Goal: Task Accomplishment & Management: Use online tool/utility

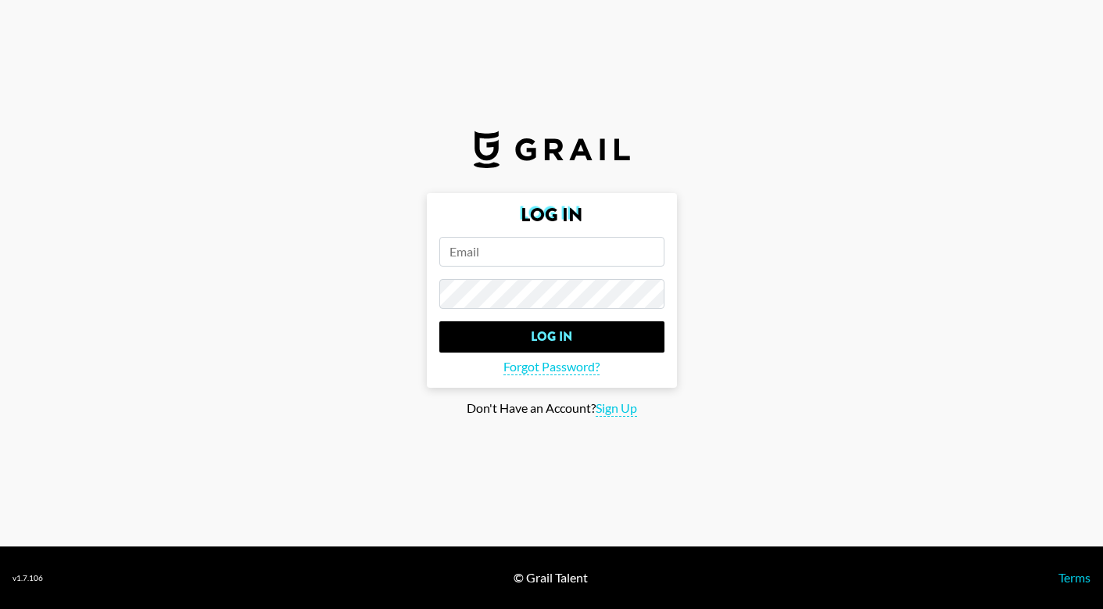
click at [500, 245] on input "email" at bounding box center [551, 252] width 225 height 30
click at [460, 256] on input "email" at bounding box center [551, 252] width 225 height 30
type input "v"
paste input "[EMAIL_ADDRESS][DOMAIN_NAME]"
type input "[EMAIL_ADDRESS][DOMAIN_NAME]"
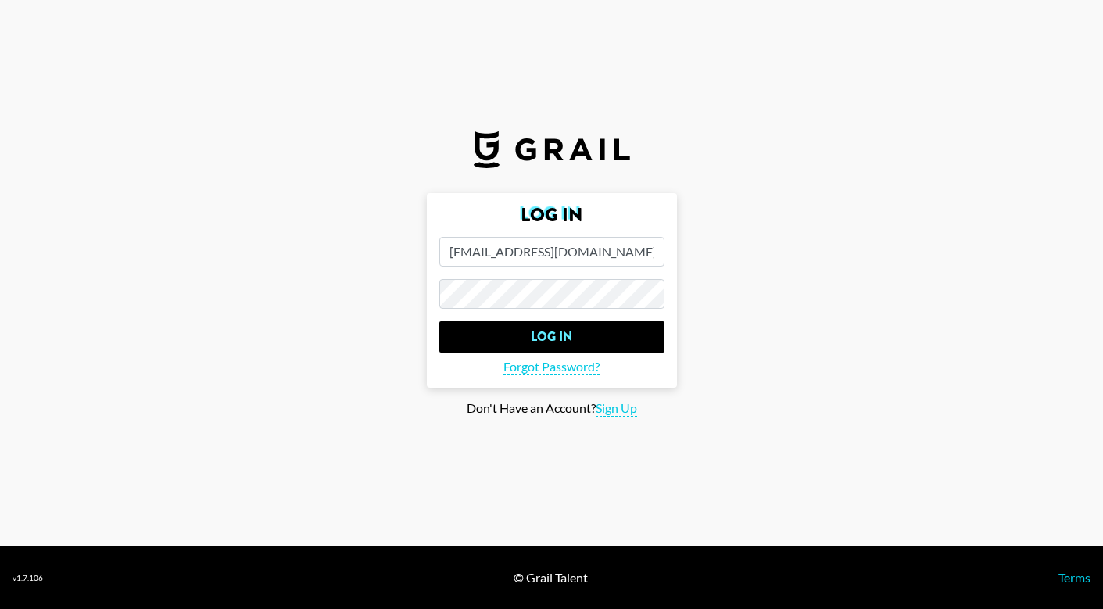
click at [577, 246] on input "[EMAIL_ADDRESS][DOMAIN_NAME]" at bounding box center [551, 252] width 225 height 30
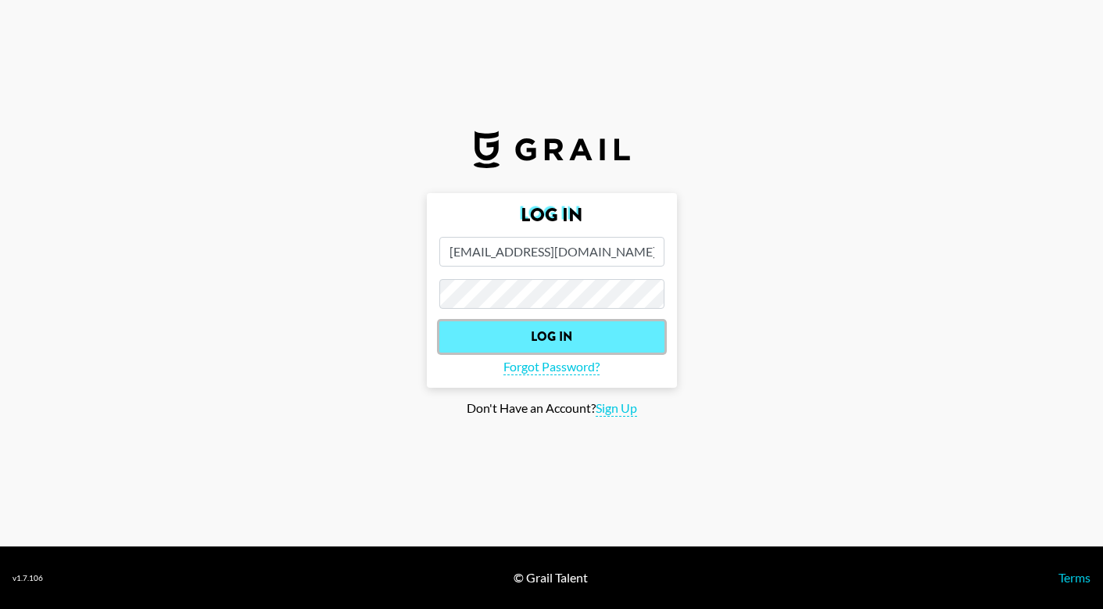
click at [512, 338] on input "Log In" at bounding box center [551, 336] width 225 height 31
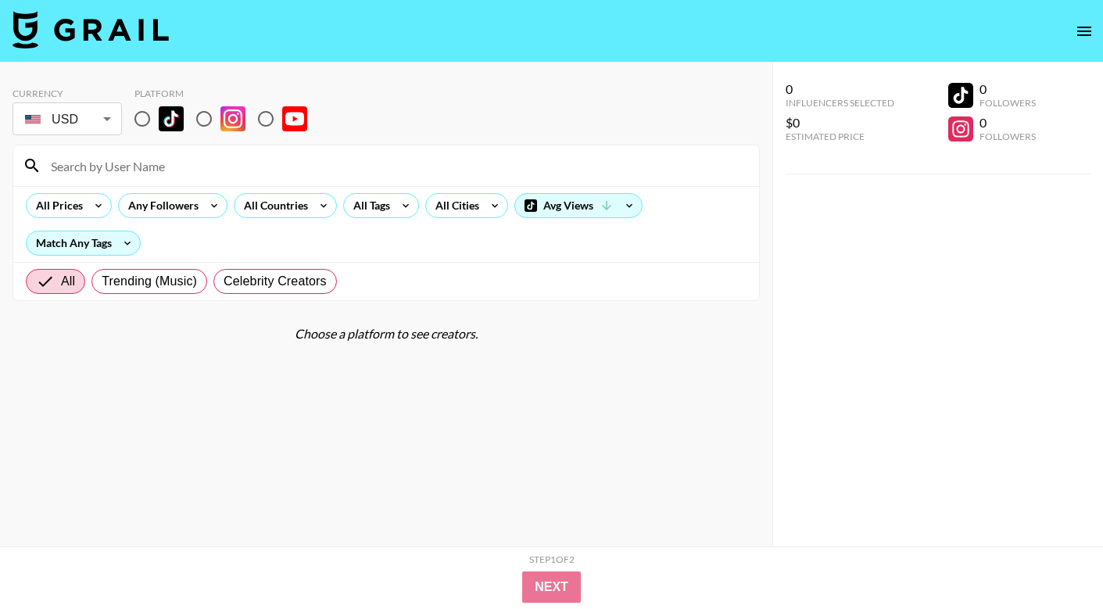
click at [147, 113] on input "radio" at bounding box center [142, 118] width 33 height 33
radio input "true"
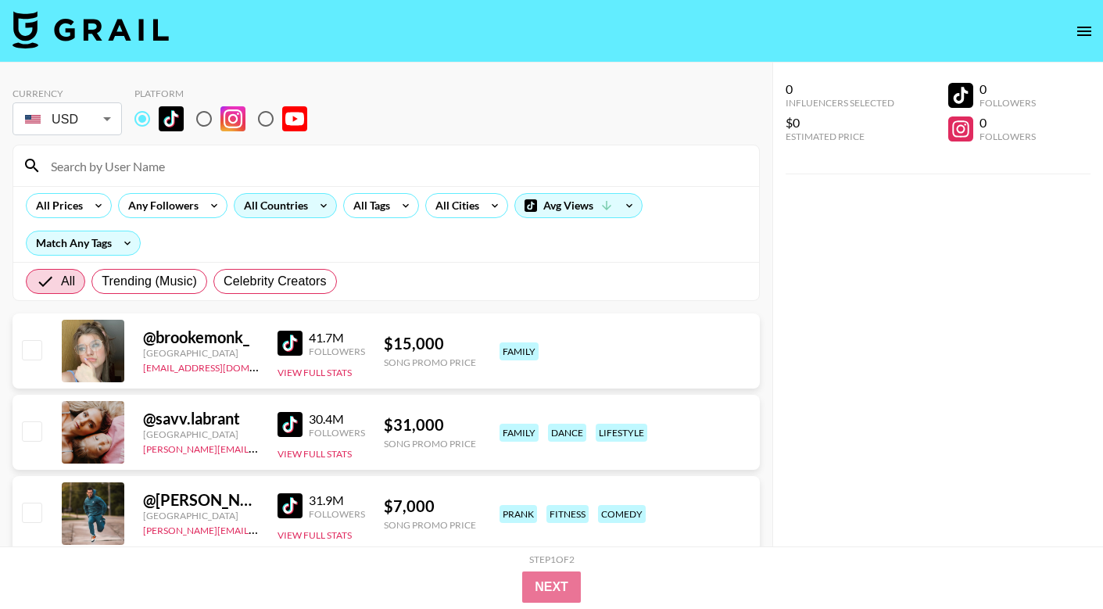
click at [277, 204] on div "All Countries" at bounding box center [273, 205] width 77 height 23
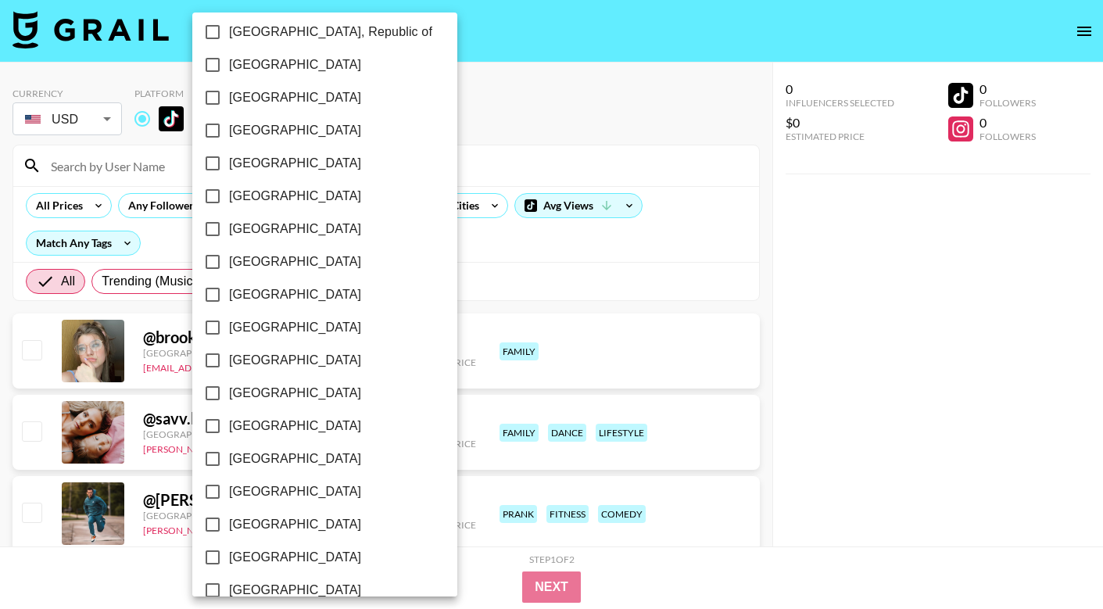
scroll to position [898, 0]
click at [209, 321] on input "[GEOGRAPHIC_DATA]" at bounding box center [212, 326] width 33 height 33
checkbox input "true"
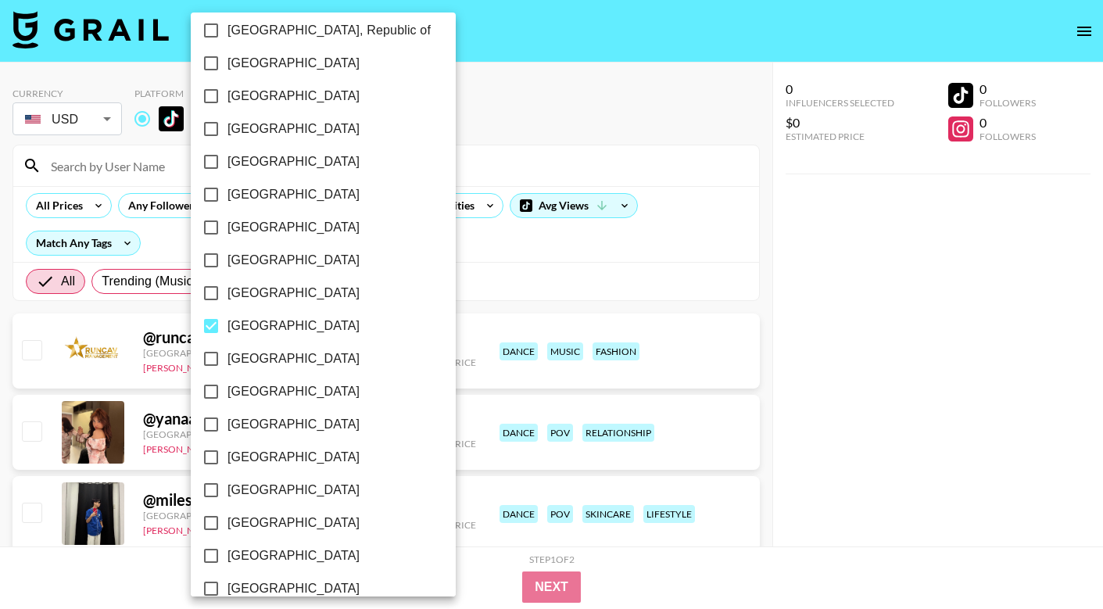
click at [461, 267] on div at bounding box center [551, 304] width 1103 height 609
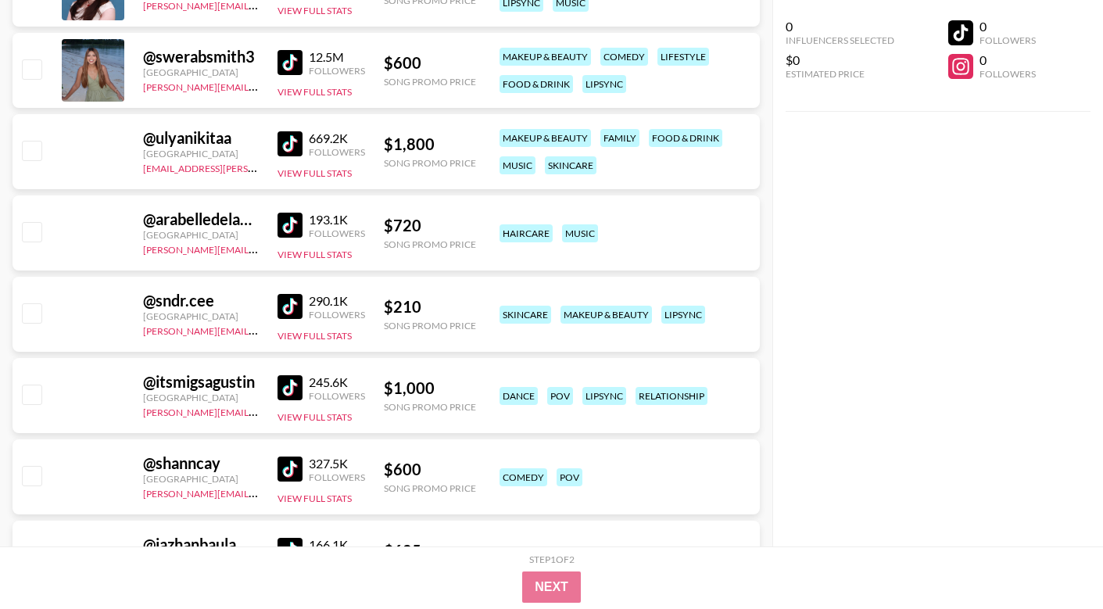
scroll to position [2668, 0]
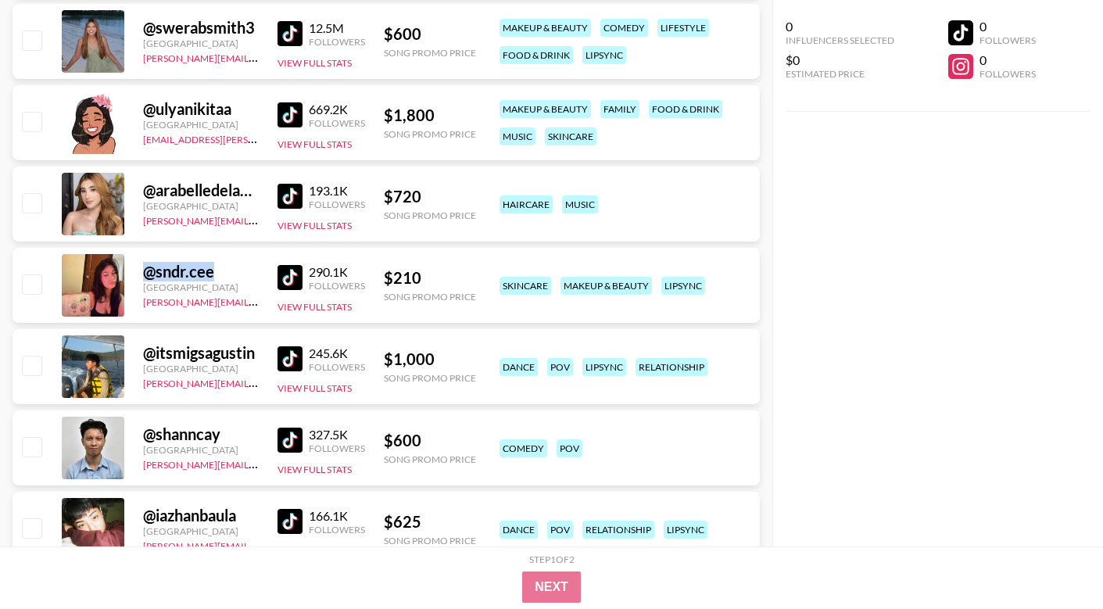
drag, startPoint x: 145, startPoint y: 267, endPoint x: 216, endPoint y: 266, distance: 71.2
click at [216, 266] on div "@ sndr.cee" at bounding box center [201, 272] width 116 height 20
copy div "@ sndr.cee"
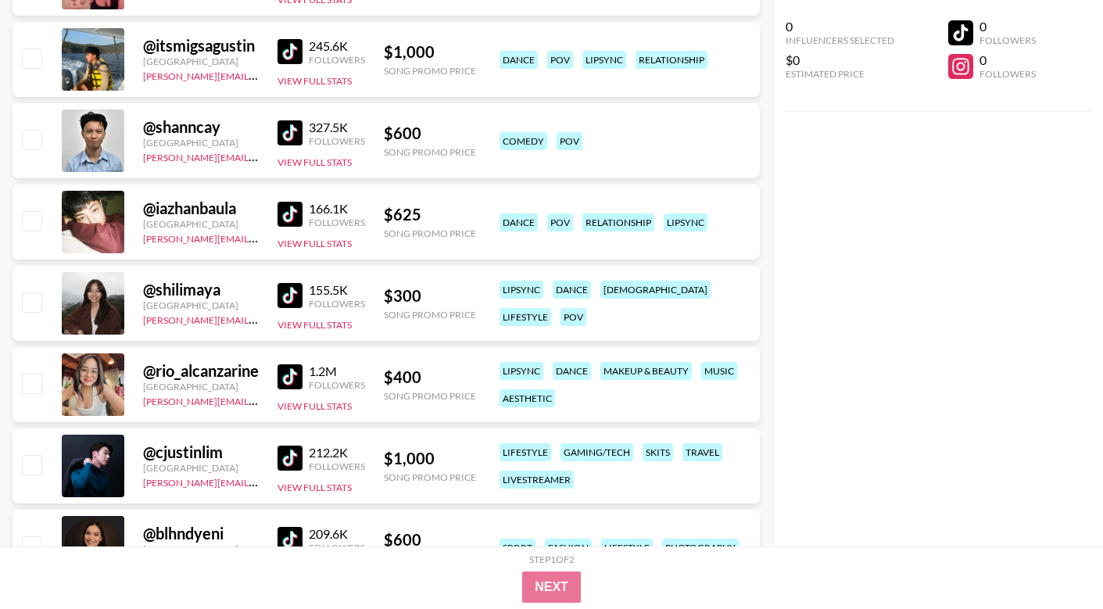
scroll to position [2976, 0]
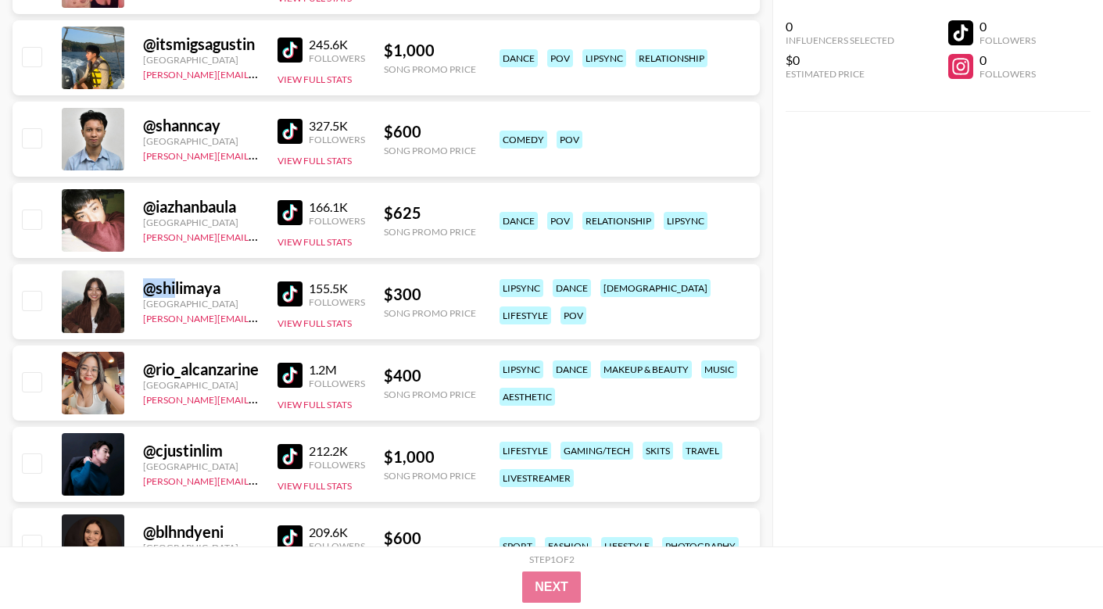
drag, startPoint x: 144, startPoint y: 287, endPoint x: 176, endPoint y: 287, distance: 32.1
click at [176, 287] on div "@ shilimaya" at bounding box center [201, 288] width 116 height 20
click at [139, 287] on div "@ shilimaya [GEOGRAPHIC_DATA] [PERSON_NAME][EMAIL_ADDRESS][PERSON_NAME][DOMAIN_…" at bounding box center [386, 301] width 747 height 75
click at [295, 287] on img at bounding box center [290, 293] width 25 height 25
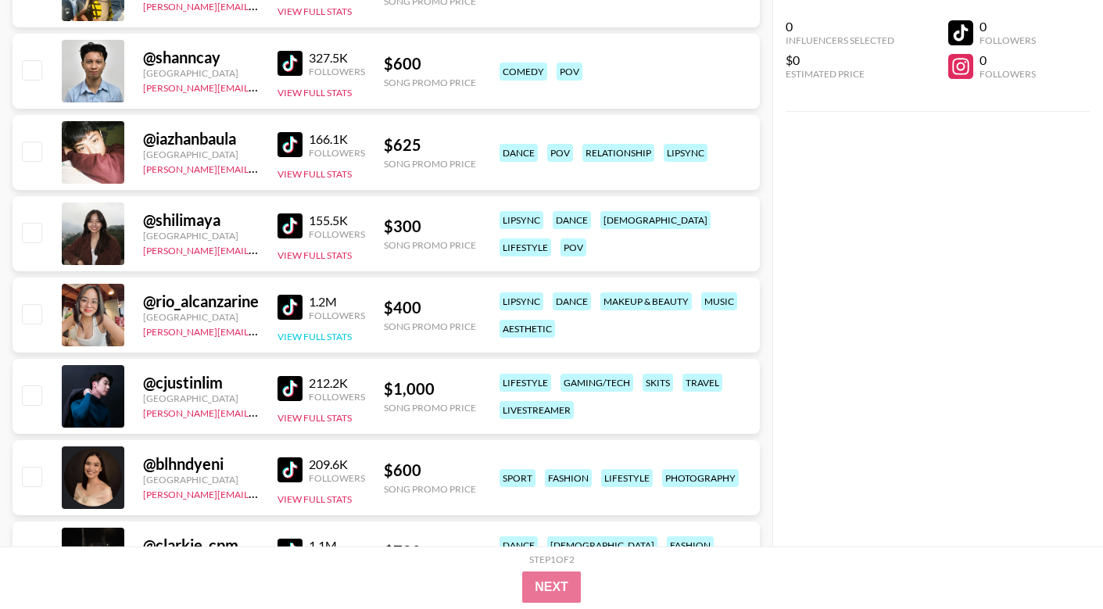
scroll to position [3056, 0]
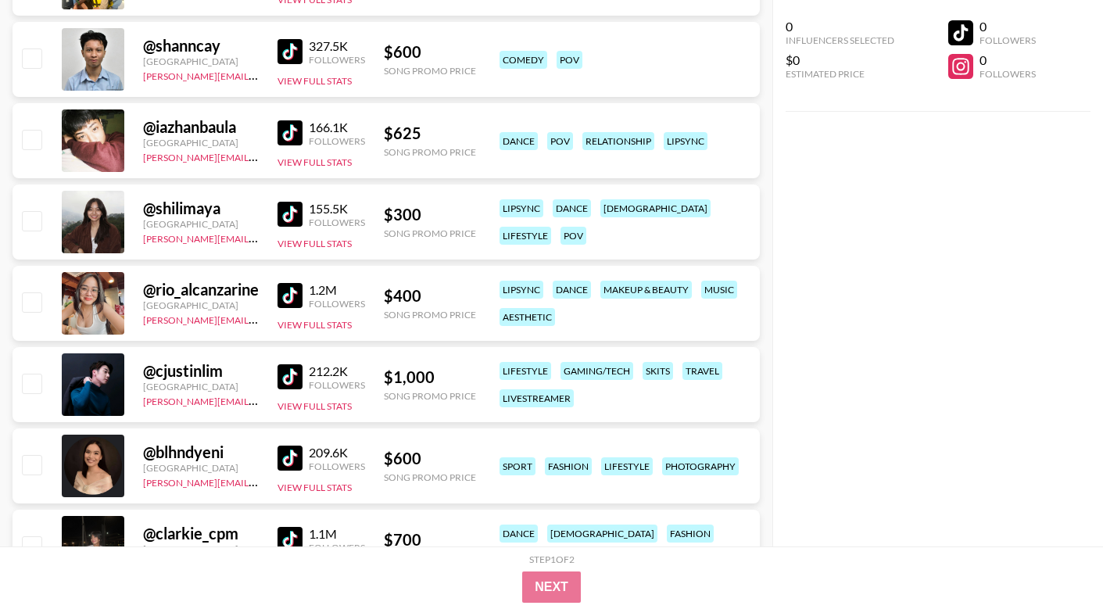
click at [292, 295] on img at bounding box center [290, 295] width 25 height 25
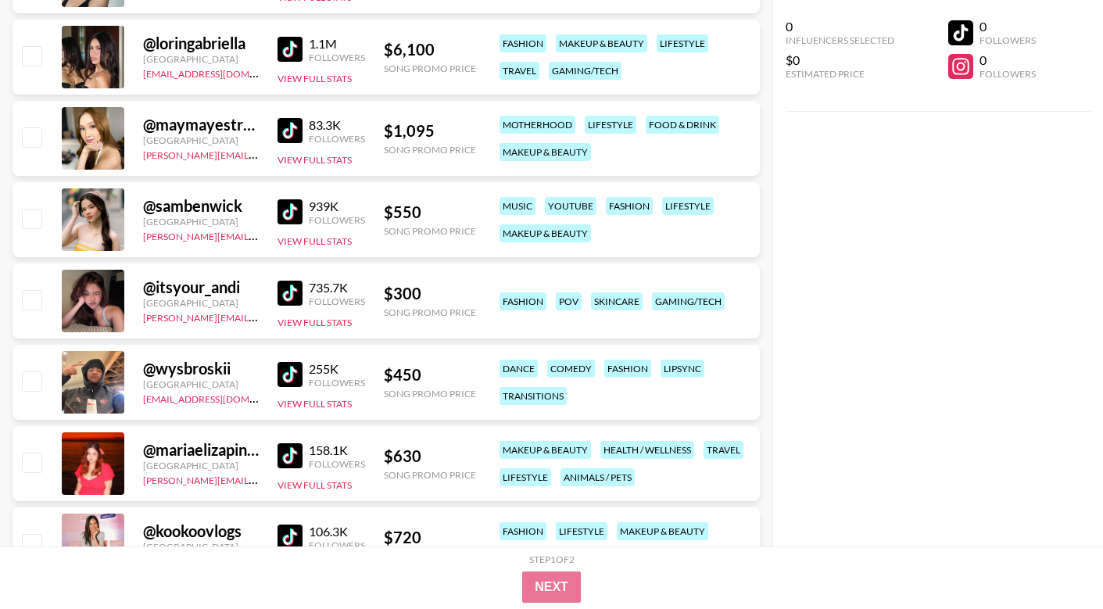
scroll to position [4046, 0]
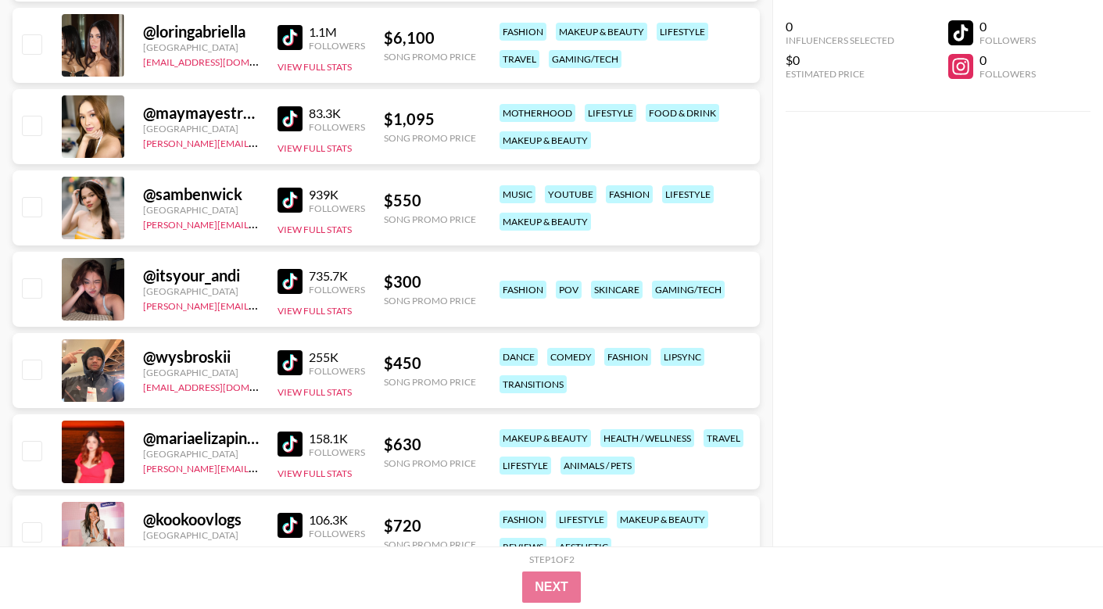
click at [288, 275] on img at bounding box center [290, 281] width 25 height 25
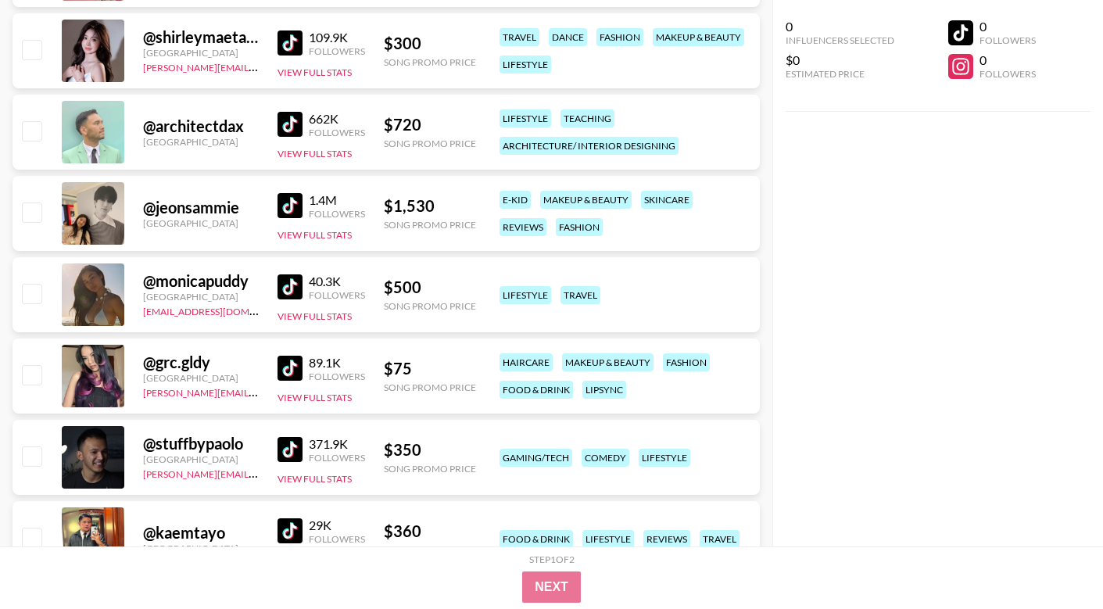
scroll to position [4611, 0]
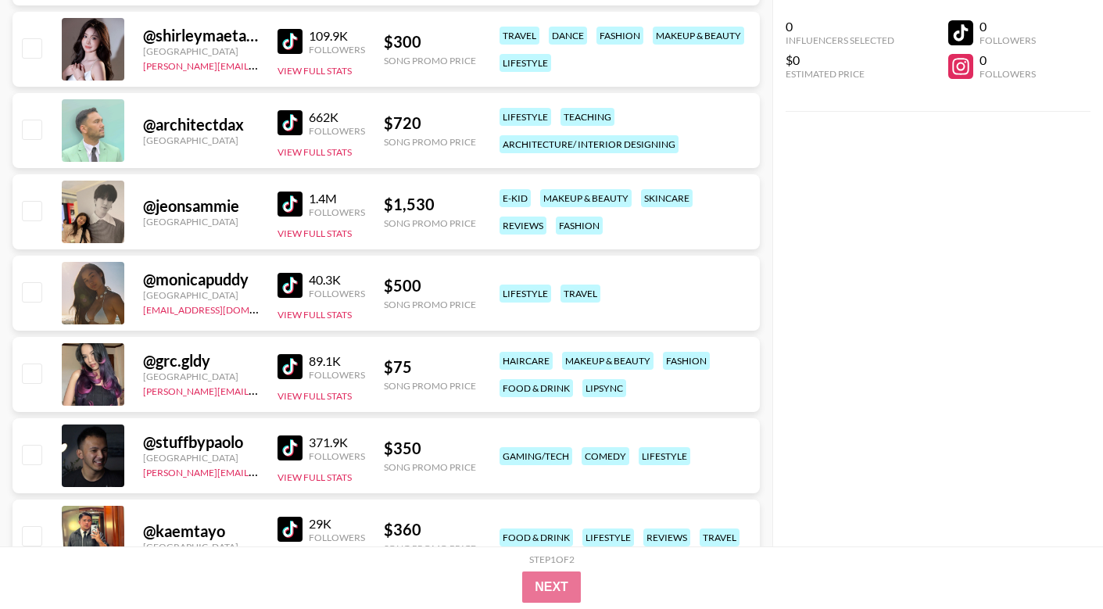
click at [288, 364] on img at bounding box center [290, 366] width 25 height 25
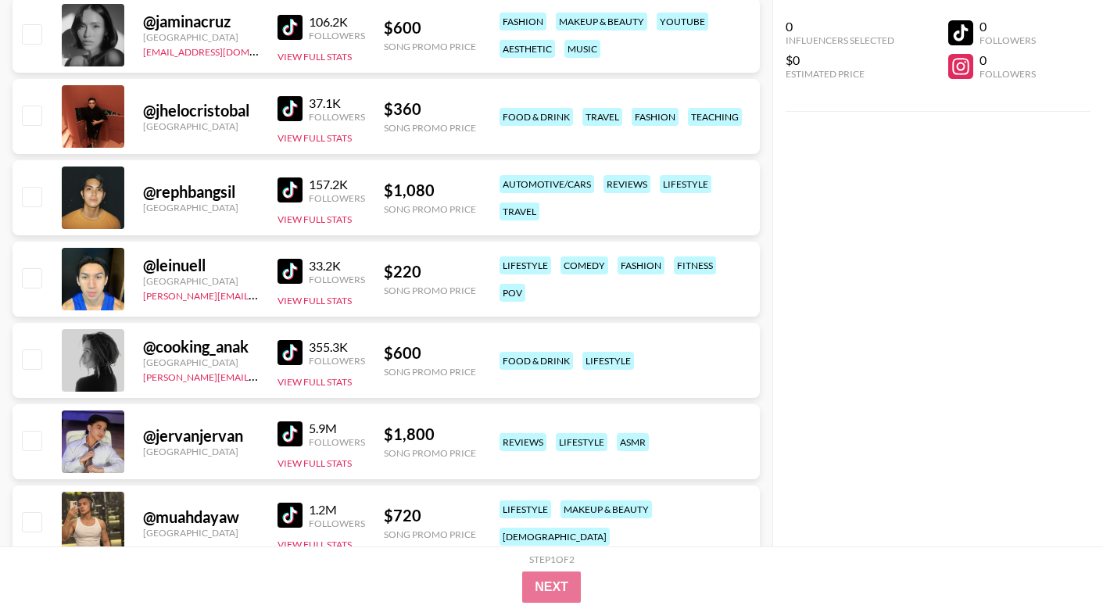
scroll to position [5608, 0]
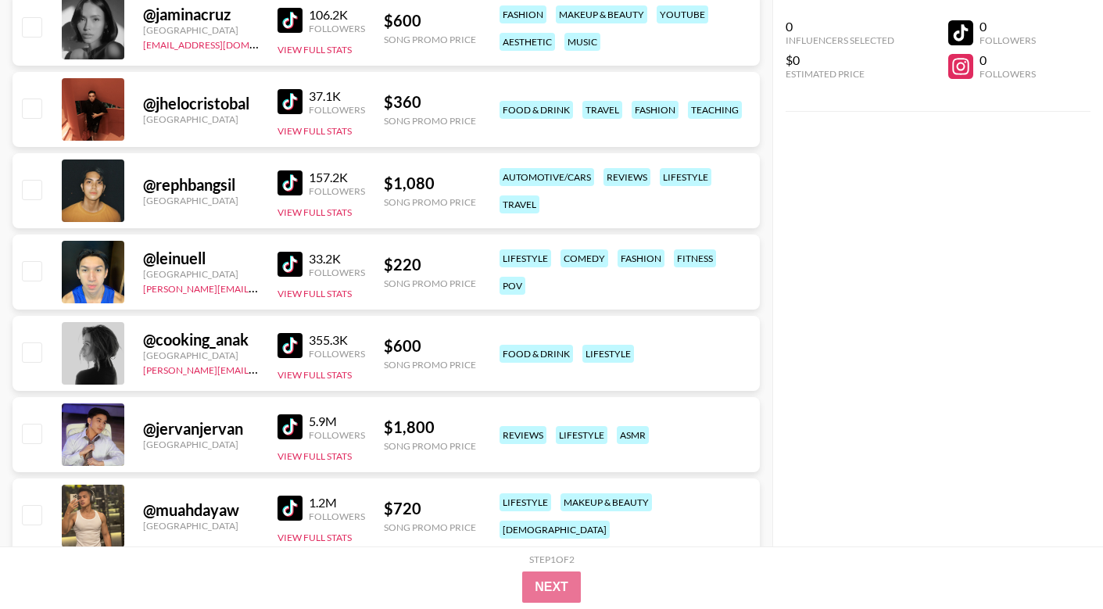
click at [291, 262] on img at bounding box center [290, 264] width 25 height 25
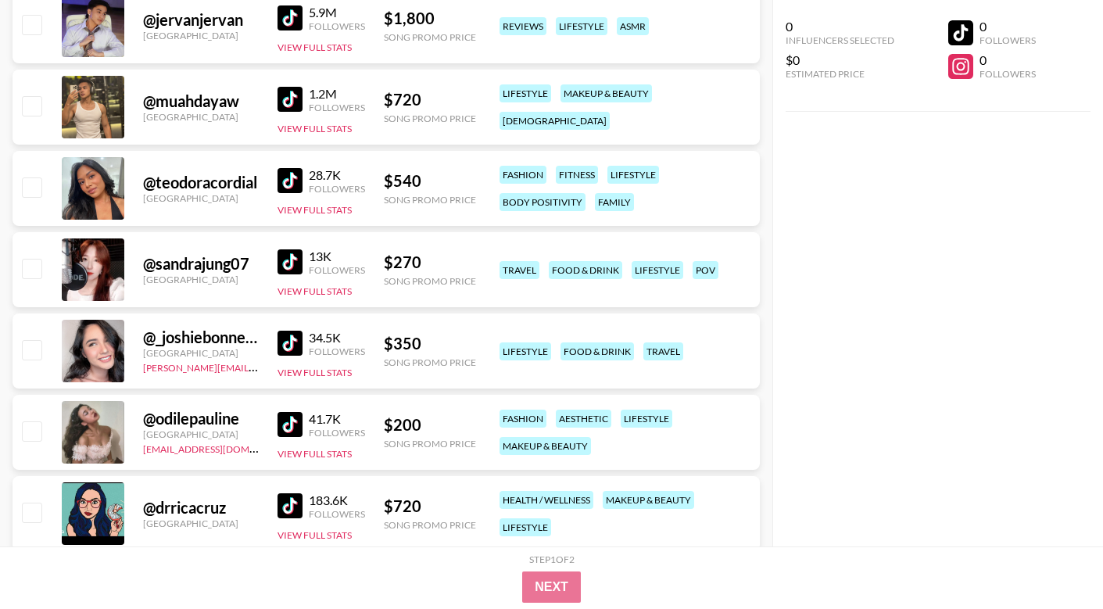
scroll to position [6036, 0]
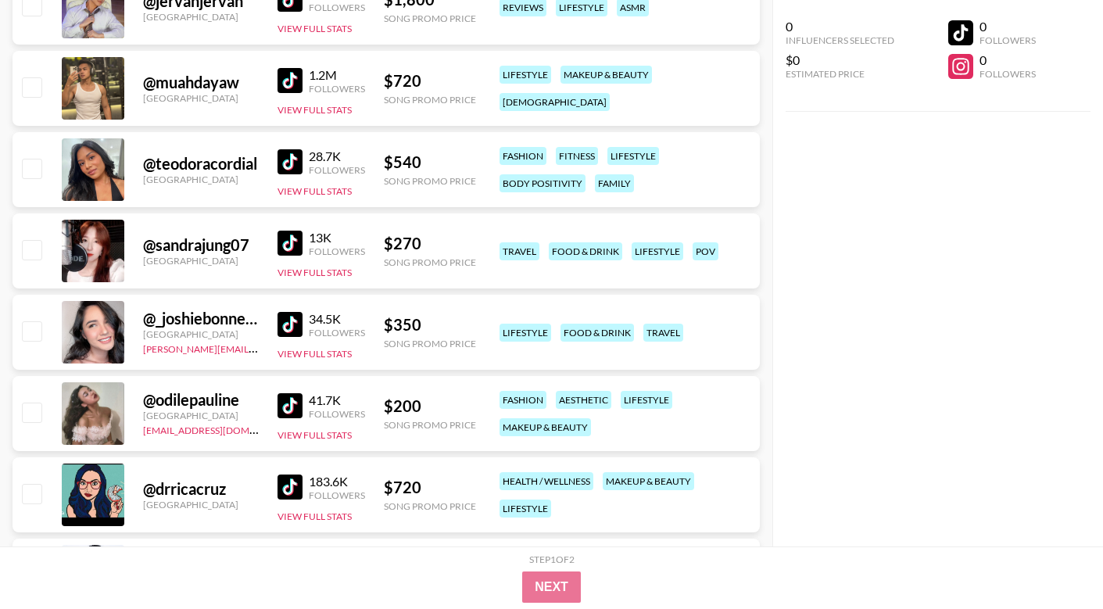
click at [297, 407] on img at bounding box center [290, 405] width 25 height 25
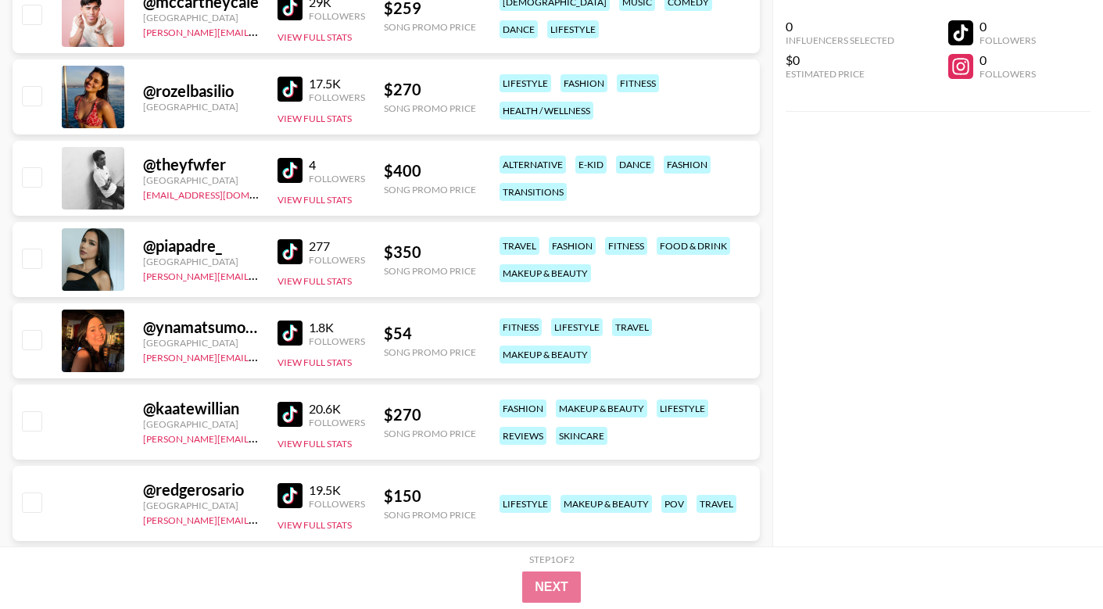
scroll to position [7490, 0]
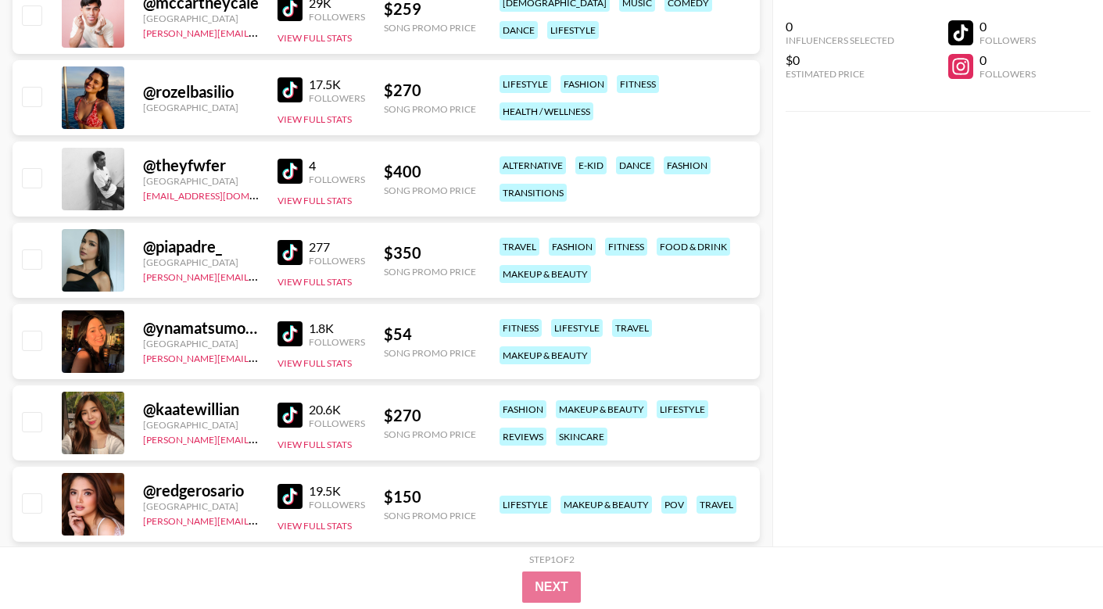
click at [293, 332] on img at bounding box center [290, 333] width 25 height 25
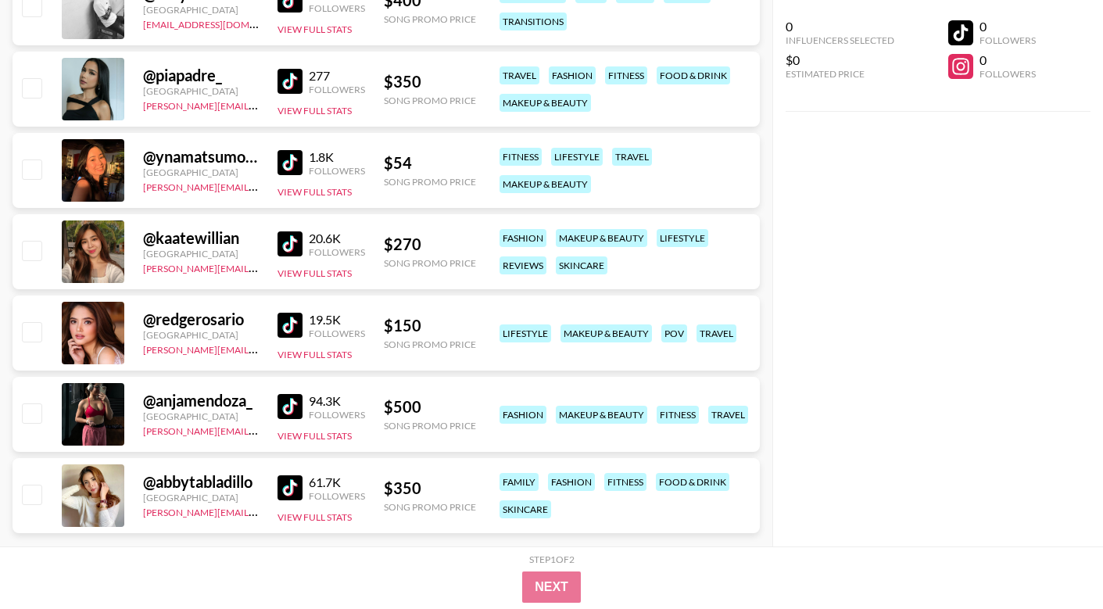
scroll to position [7669, 0]
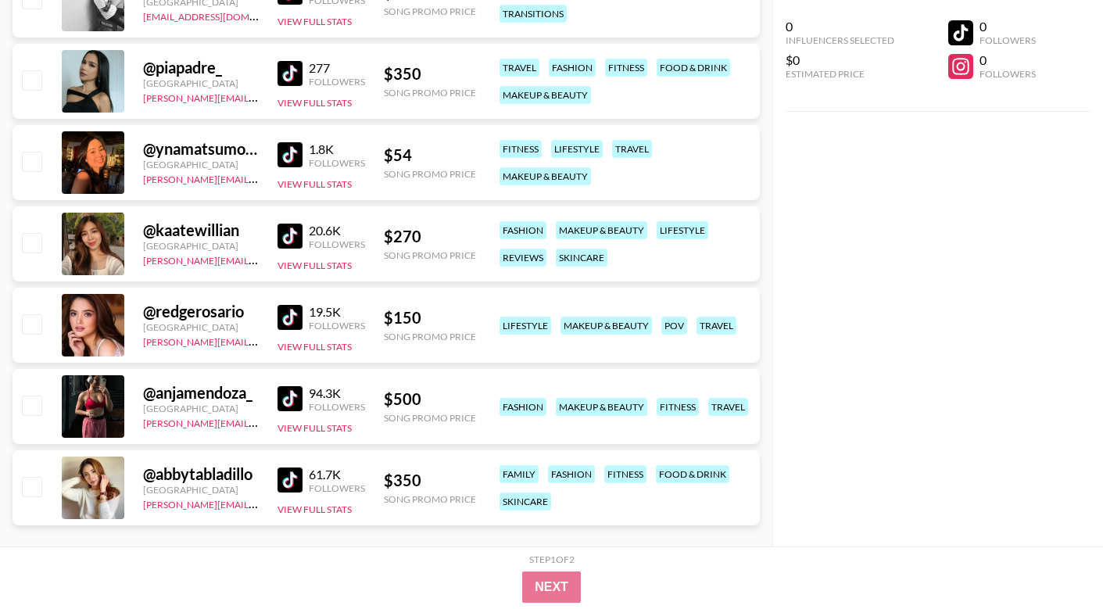
click at [288, 314] on img at bounding box center [290, 317] width 25 height 25
